Goal: Find specific page/section: Find specific page/section

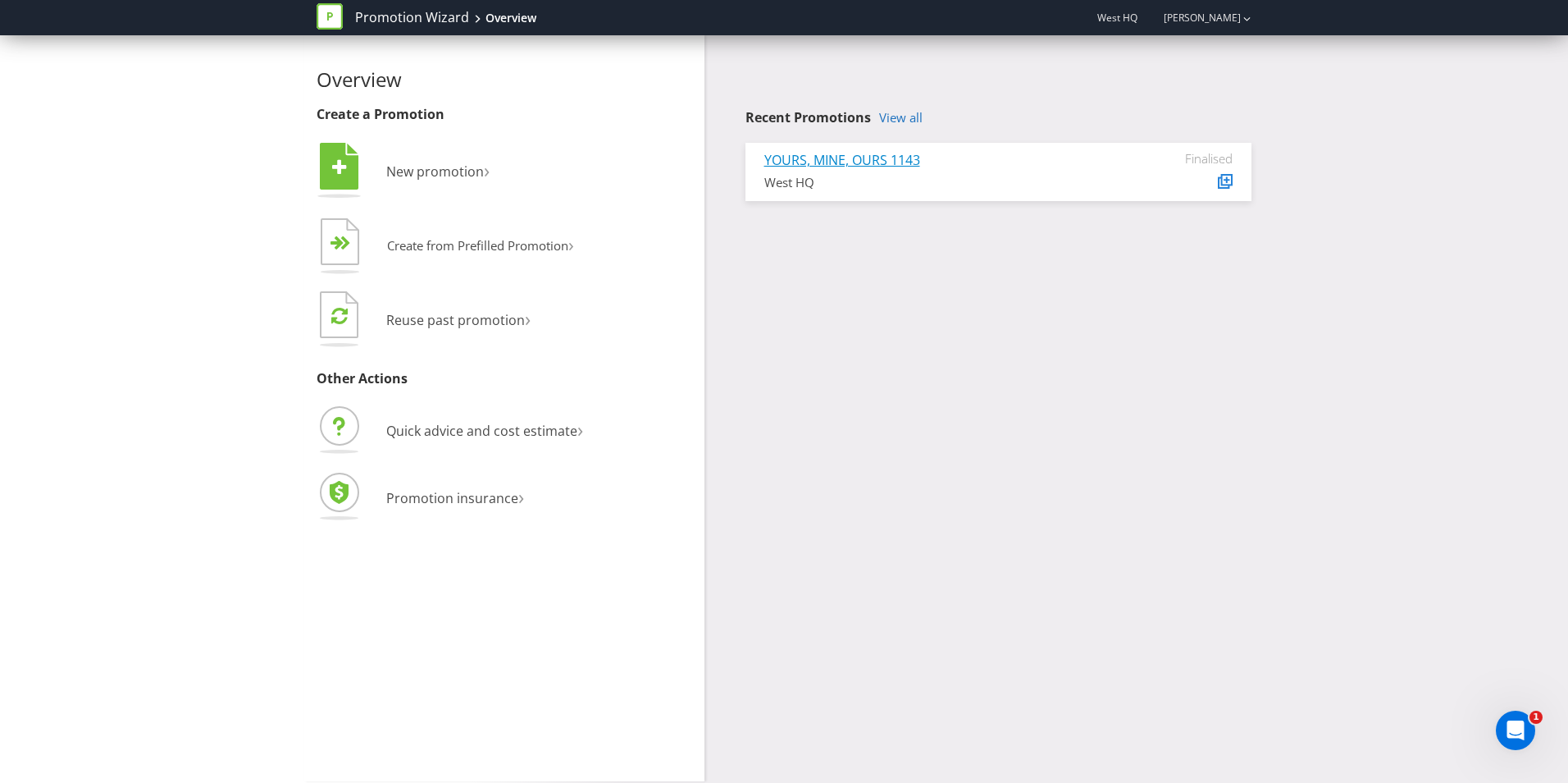
click at [889, 160] on link "YOURS, MINE, OURS 1143" at bounding box center [842, 160] width 156 height 18
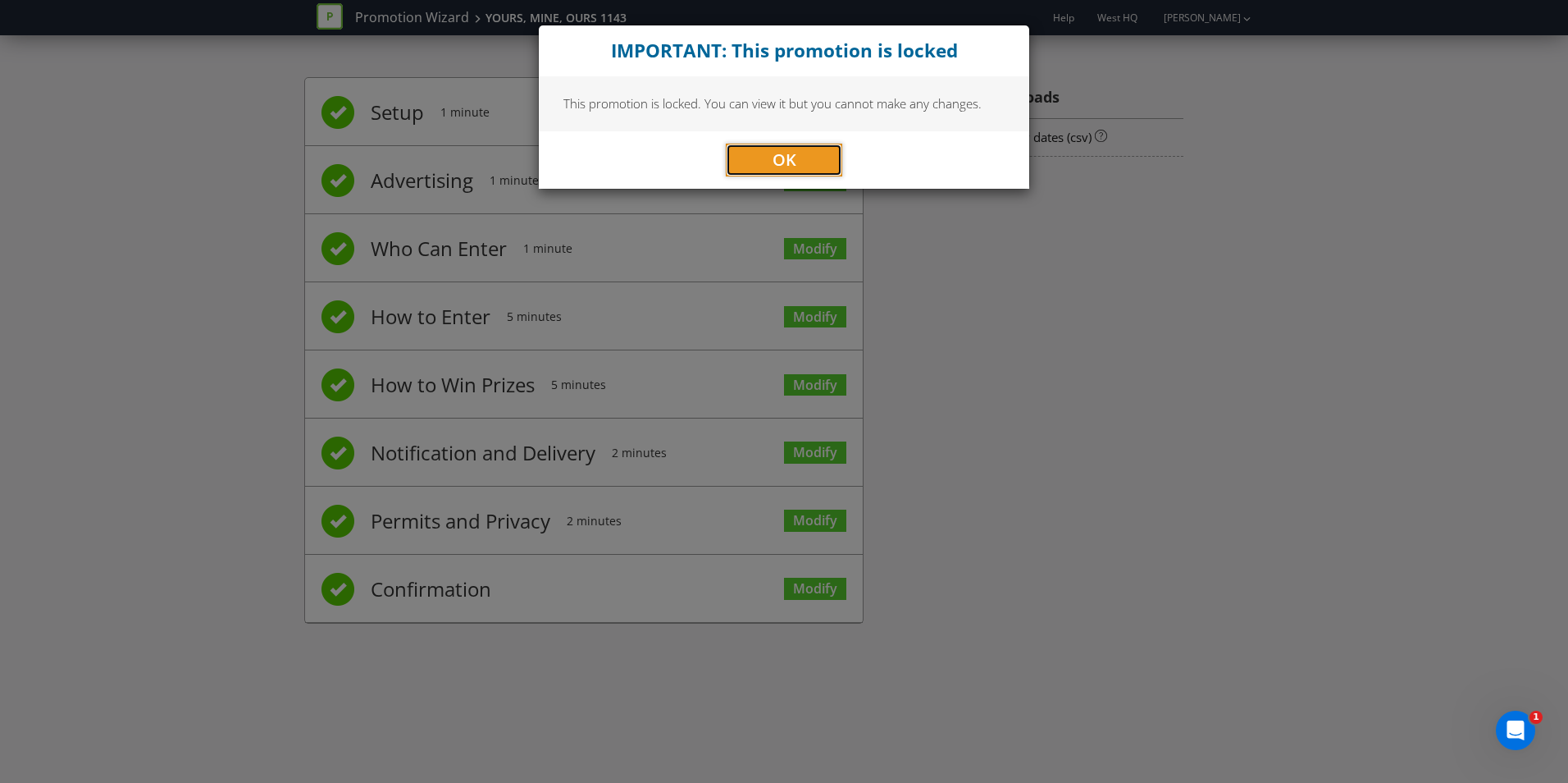
click at [811, 159] on button "OK" at bounding box center [784, 160] width 116 height 33
